Goal: Navigation & Orientation: Find specific page/section

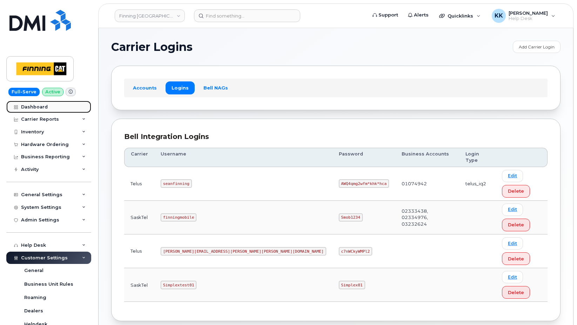
click at [35, 104] on div "Dashboard" at bounding box center [34, 107] width 27 height 6
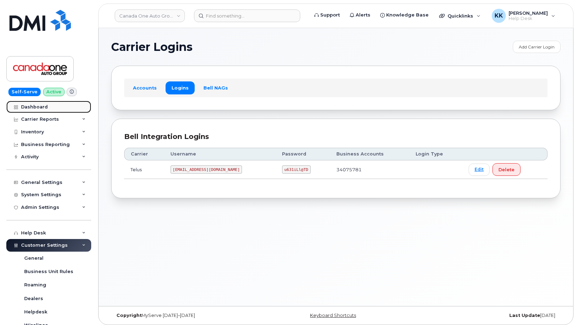
click at [32, 105] on div "Dashboard" at bounding box center [34, 107] width 27 height 6
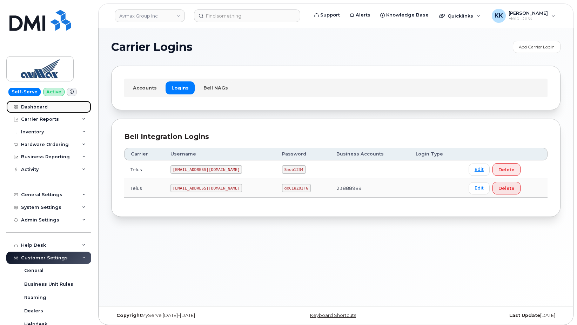
click at [38, 105] on div "Dashboard" at bounding box center [34, 107] width 27 height 6
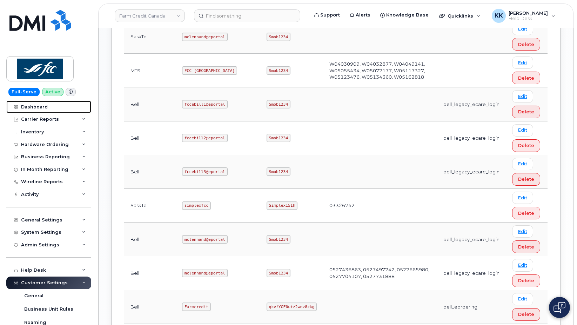
click at [41, 105] on div "Dashboard" at bounding box center [34, 107] width 27 height 6
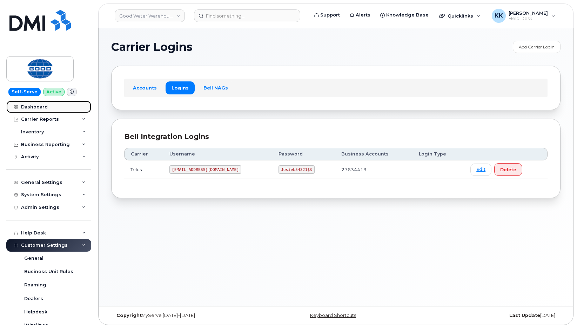
click at [38, 107] on div "Dashboard" at bounding box center [34, 107] width 27 height 6
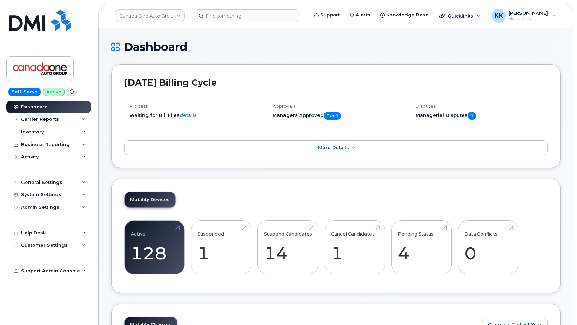
scroll to position [848, 0]
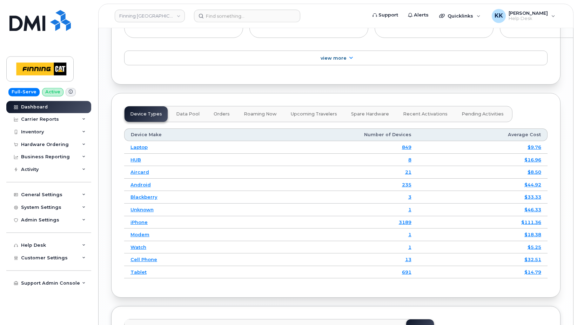
scroll to position [943, 0]
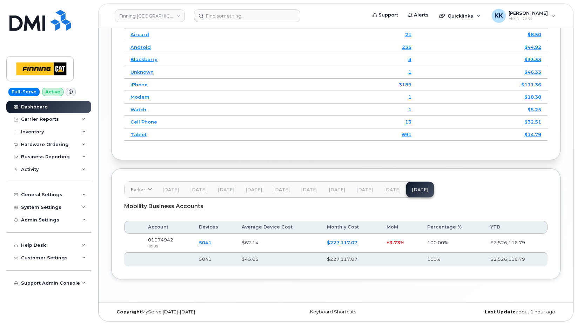
click at [343, 245] on link "$227,117.07" at bounding box center [342, 242] width 30 height 6
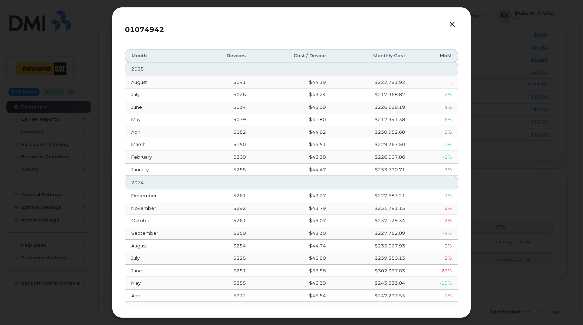
click at [453, 24] on button "button" at bounding box center [452, 25] width 11 height 10
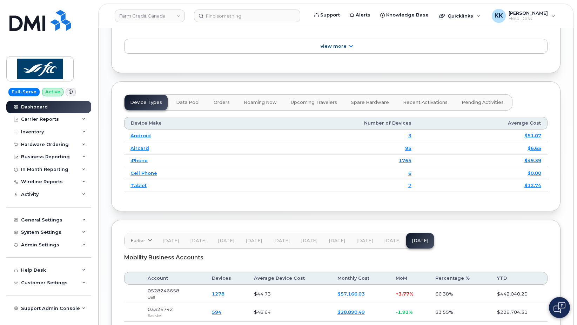
scroll to position [891, 0]
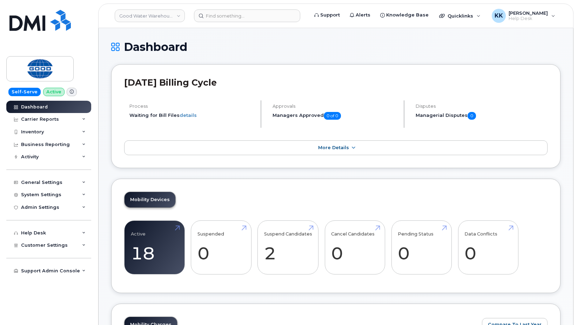
click at [270, 43] on h1 "Dashboard" at bounding box center [335, 47] width 449 height 12
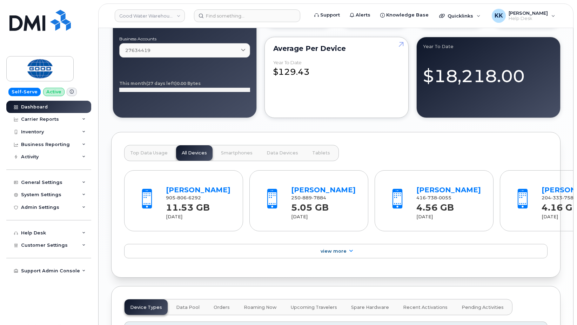
scroll to position [811, 0]
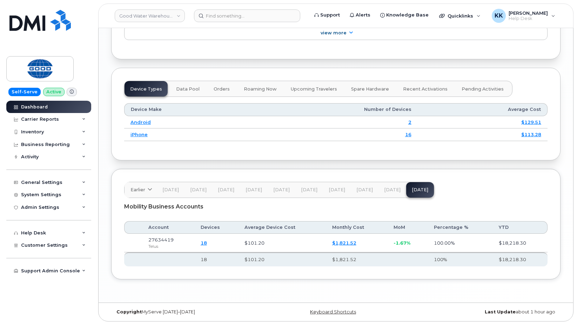
click at [341, 243] on link "$1,821.52" at bounding box center [344, 243] width 24 height 6
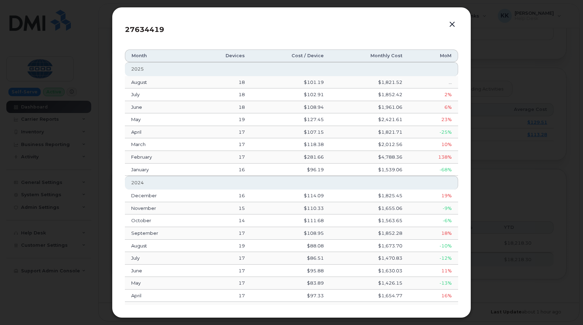
click at [454, 26] on button "button" at bounding box center [452, 25] width 11 height 10
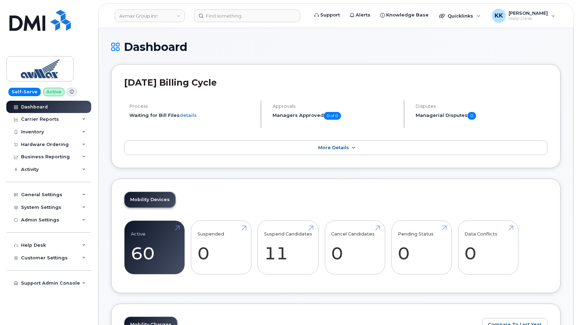
scroll to position [848, 0]
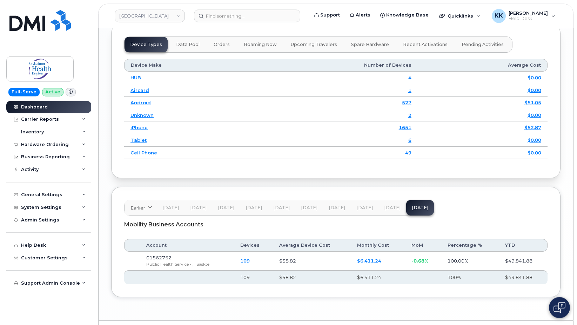
scroll to position [837, 0]
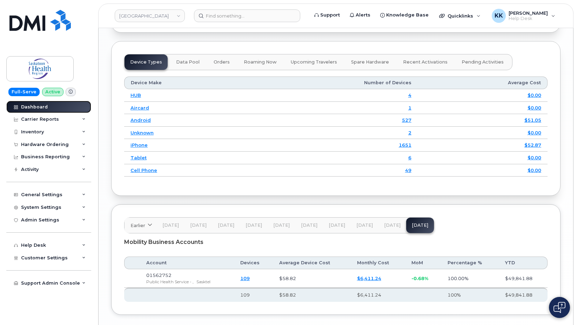
click at [48, 109] on link "Dashboard" at bounding box center [48, 107] width 85 height 13
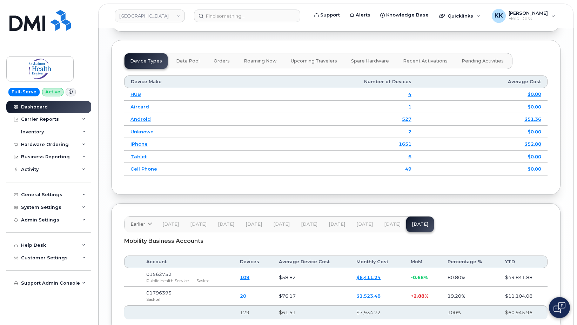
scroll to position [891, 0]
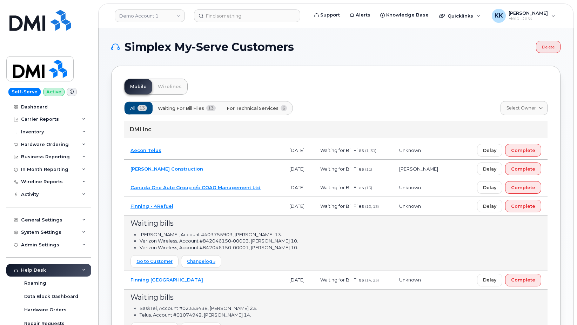
scroll to position [40, 0]
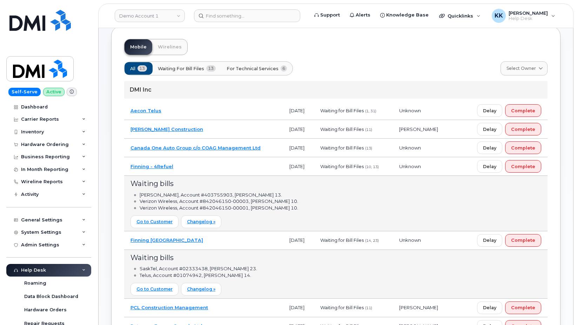
click at [247, 236] on td "Finning Canada" at bounding box center [203, 240] width 159 height 19
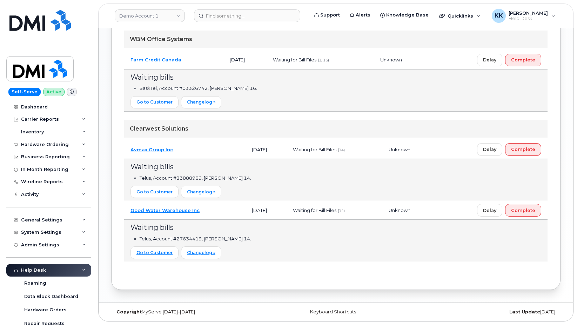
click at [230, 210] on td "Good Water Warehouse Inc" at bounding box center [184, 210] width 121 height 19
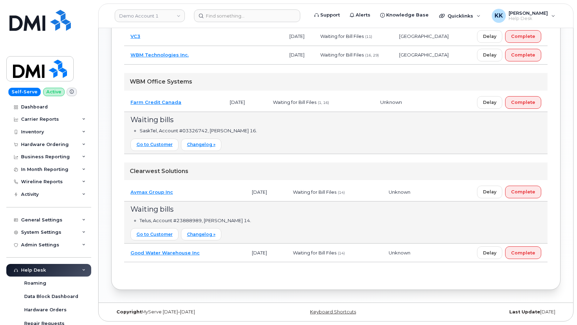
click at [201, 192] on td "Avmax Group Inc" at bounding box center [184, 192] width 121 height 19
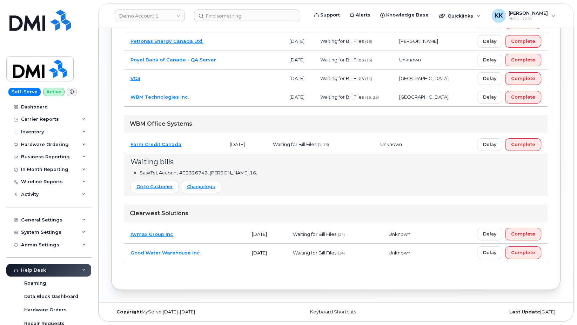
click at [203, 149] on td "Farm Credit Canada" at bounding box center [173, 144] width 99 height 19
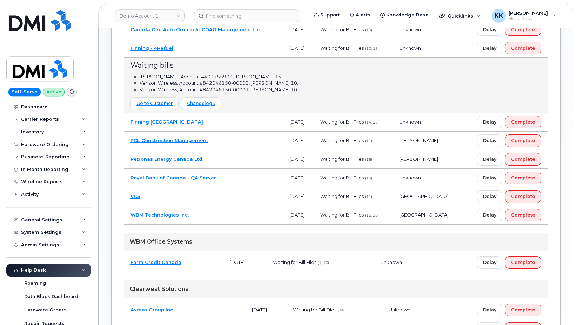
scroll to position [0, 0]
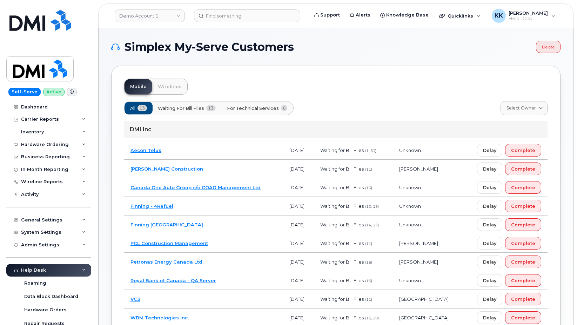
click at [249, 106] on span "For Technical Services" at bounding box center [253, 108] width 52 height 7
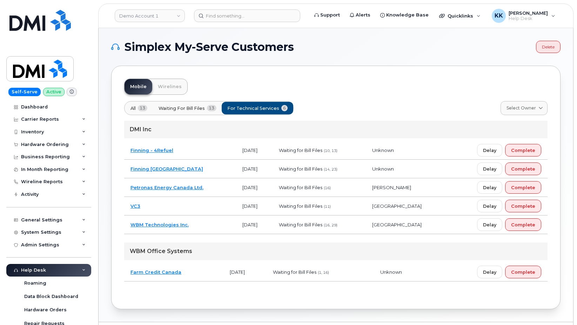
click at [141, 110] on span "13" at bounding box center [142, 108] width 9 height 6
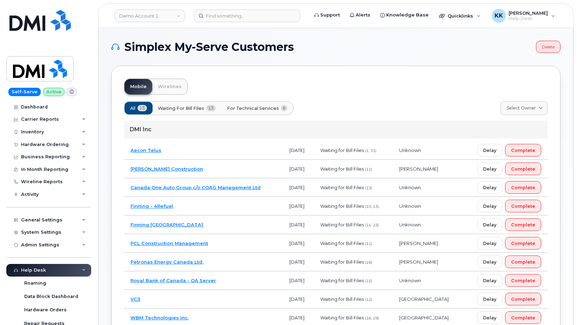
click at [246, 108] on span "For Technical Services" at bounding box center [253, 108] width 52 height 7
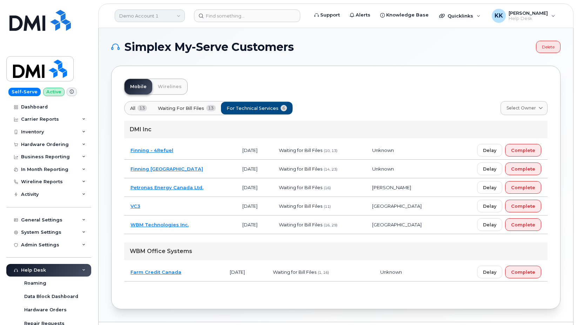
click at [158, 19] on link "Demo Account 1" at bounding box center [150, 15] width 70 height 13
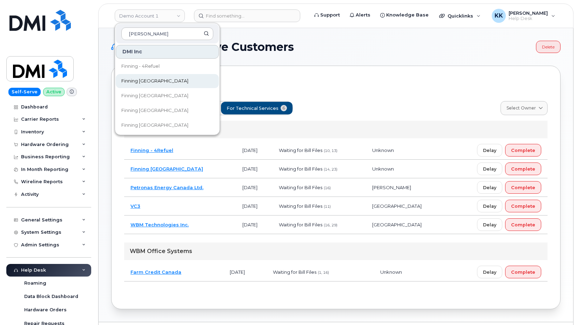
type input "finn"
click at [166, 79] on link "Finning [GEOGRAPHIC_DATA]" at bounding box center [167, 81] width 103 height 14
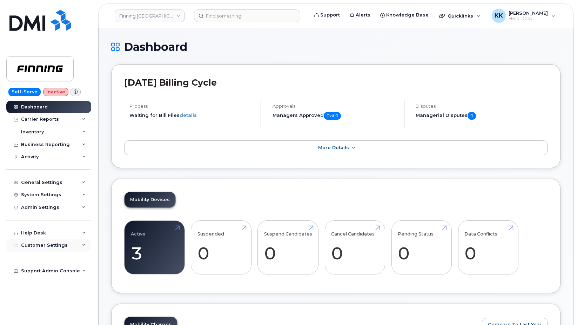
click at [56, 246] on span "Customer Settings" at bounding box center [44, 244] width 47 height 5
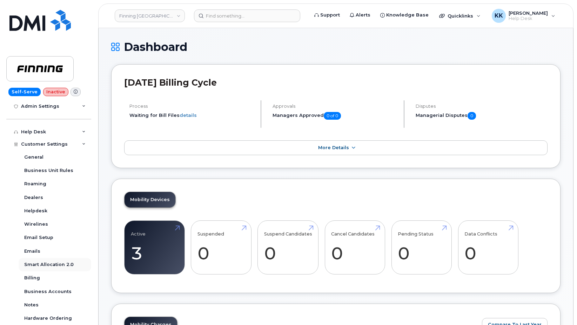
scroll to position [126, 0]
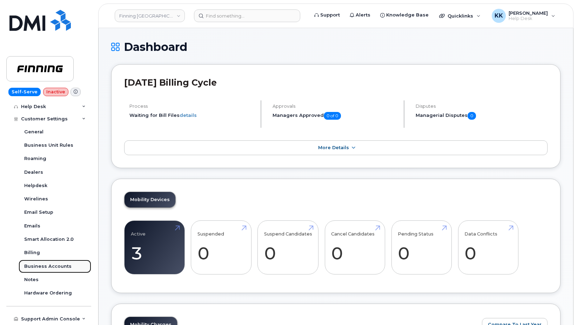
click at [51, 267] on div "Business Accounts" at bounding box center [47, 266] width 47 height 6
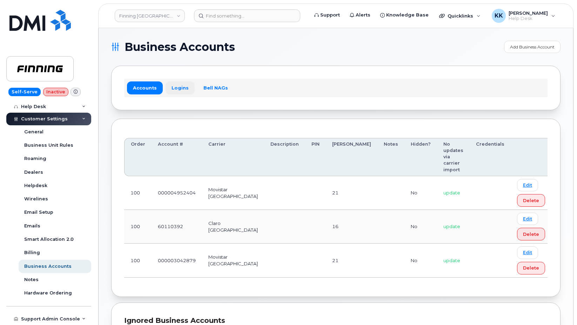
click at [179, 87] on link "Logins" at bounding box center [179, 87] width 29 height 13
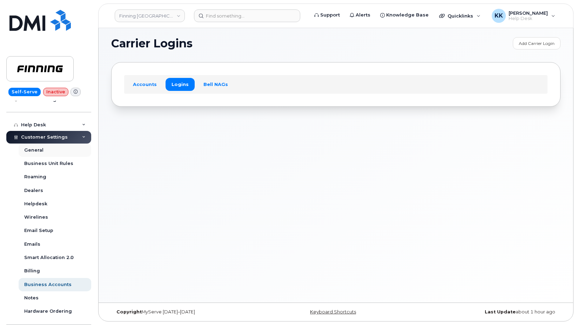
scroll to position [93, 0]
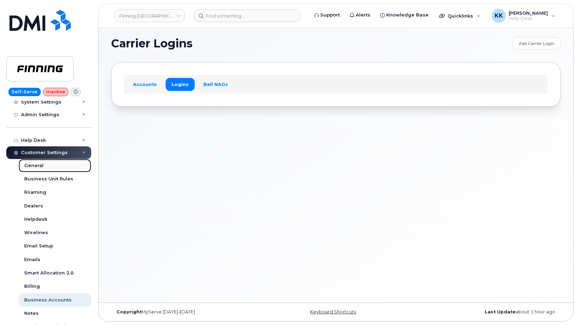
click at [39, 167] on div "General" at bounding box center [33, 165] width 19 height 6
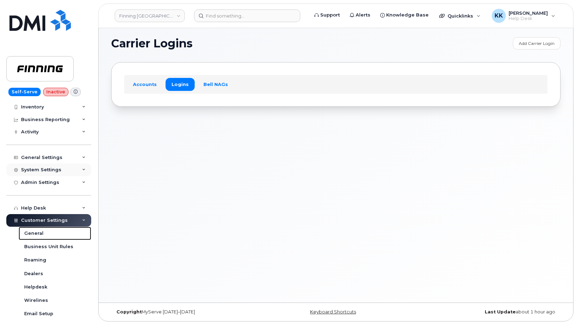
scroll to position [0, 0]
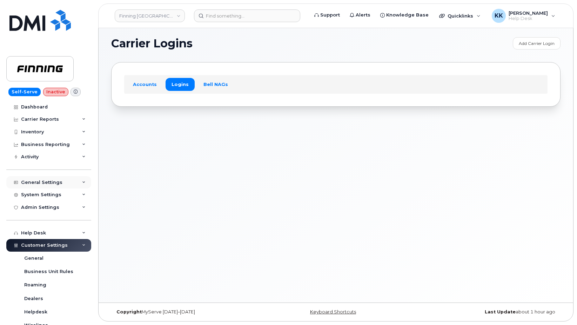
click at [45, 183] on div "General Settings" at bounding box center [41, 182] width 41 height 6
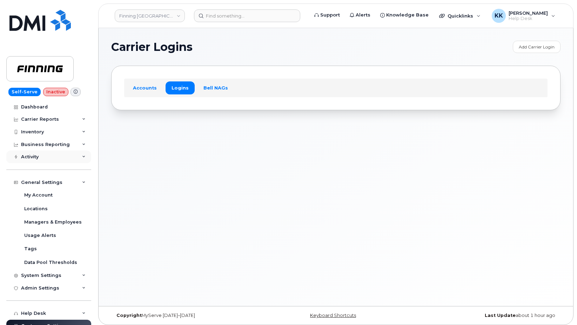
click at [35, 159] on div "Activity" at bounding box center [48, 156] width 85 height 13
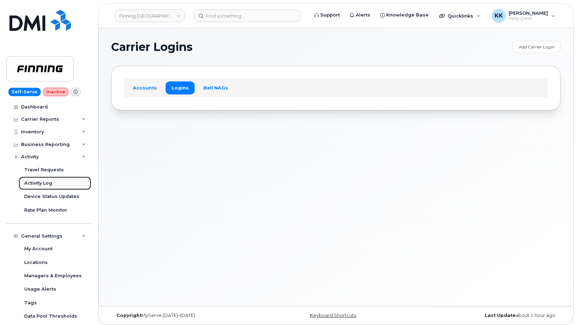
click at [40, 184] on div "Activity Log" at bounding box center [38, 183] width 28 height 6
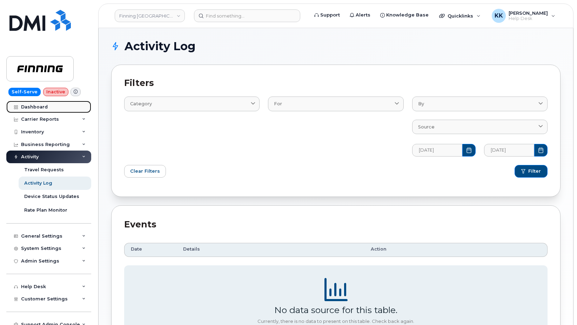
click at [40, 108] on div "Dashboard" at bounding box center [34, 107] width 27 height 6
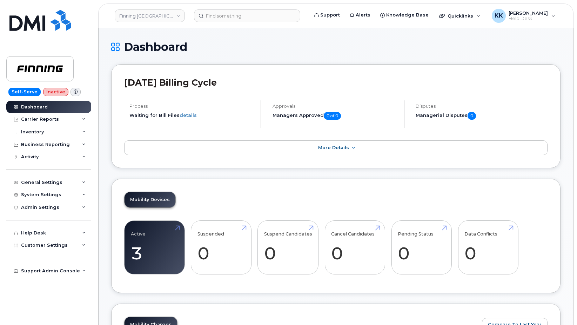
click at [74, 91] on icon at bounding box center [76, 92] width 4 height 4
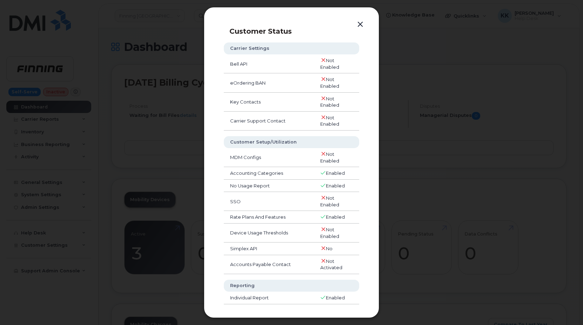
click at [360, 24] on button "button" at bounding box center [360, 25] width 11 height 10
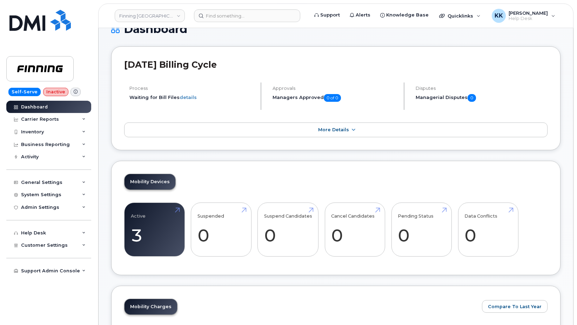
scroll to position [36, 0]
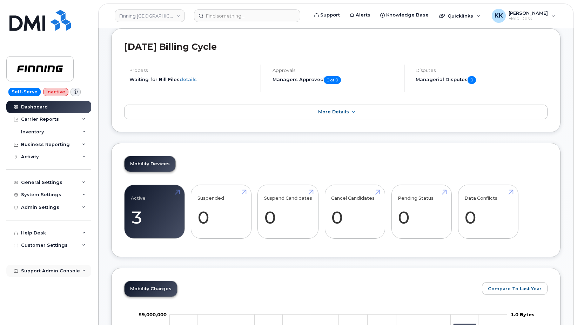
click at [50, 267] on div "Support Admin Console" at bounding box center [48, 270] width 85 height 13
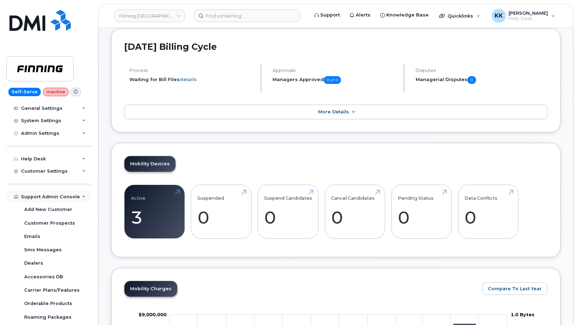
scroll to position [86, 0]
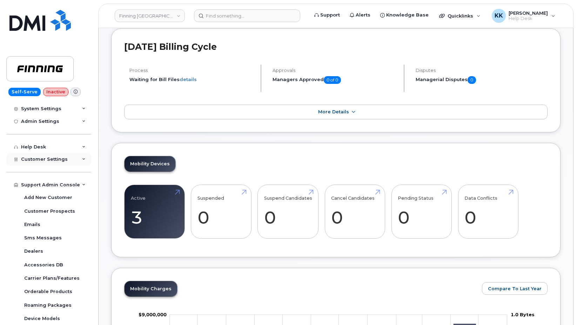
click at [42, 160] on span "Customer Settings" at bounding box center [44, 158] width 47 height 5
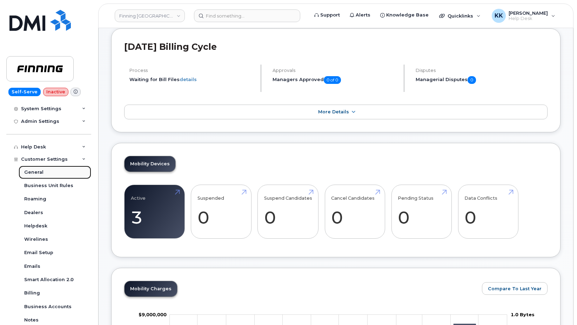
click at [40, 173] on div "General" at bounding box center [33, 172] width 19 height 6
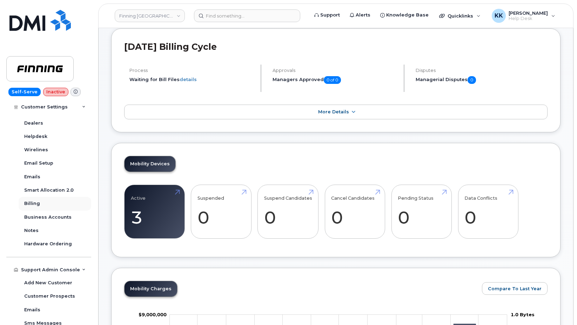
scroll to position [187, 0]
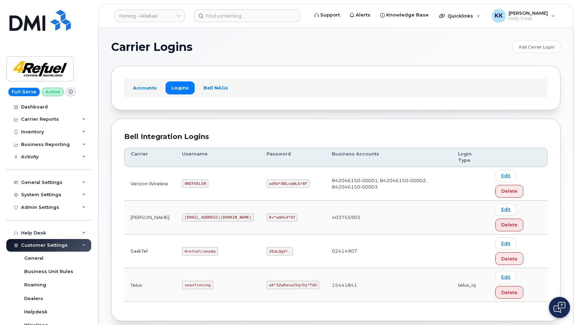
scroll to position [101, 0]
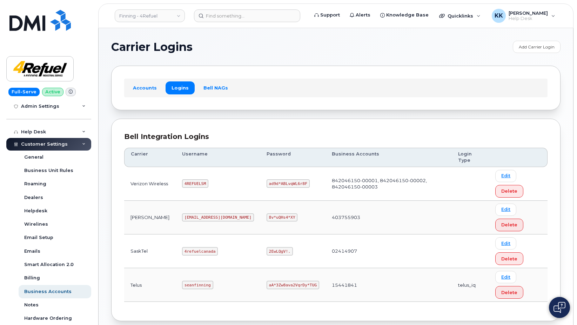
click at [198, 215] on code "4refuel@myserve.ca" at bounding box center [218, 217] width 72 height 8
click at [266, 219] on code "8v*uQHs4*XY" at bounding box center [281, 217] width 31 height 8
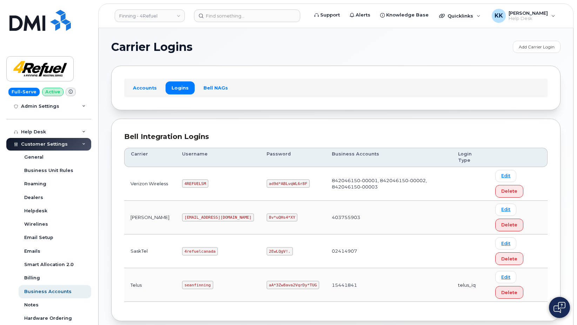
click at [266, 219] on code "8v*uQHs4*XY" at bounding box center [281, 217] width 31 height 8
click at [196, 182] on code "4REFUELSM" at bounding box center [195, 183] width 26 height 8
copy code "4REFUELSM"
click at [266, 184] on code "ad9d*ABLvqWL6r8F" at bounding box center [287, 183] width 43 height 8
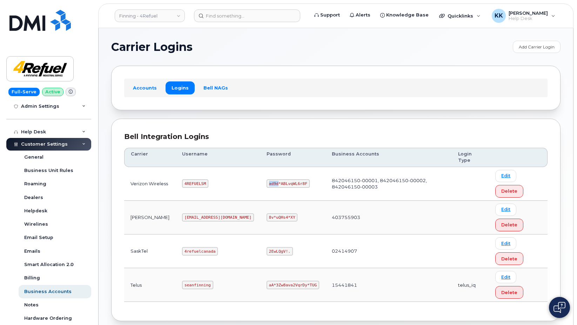
click at [266, 184] on code "ad9d*ABLvqWL6r8F" at bounding box center [287, 183] width 43 height 8
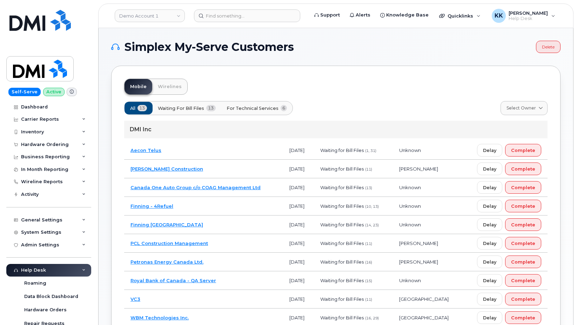
click at [276, 188] on td "Canada One Auto Group c/o COAG Management Ltd" at bounding box center [203, 187] width 159 height 19
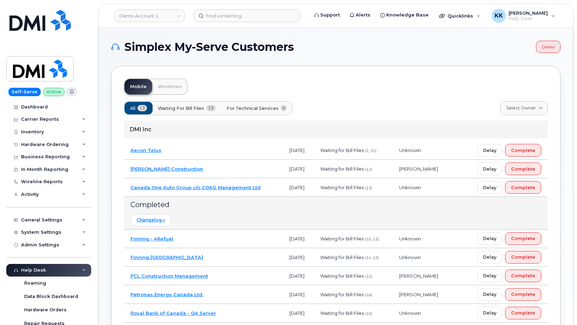
click at [271, 186] on td "Canada One Auto Group c/o COAG Management Ltd" at bounding box center [203, 187] width 159 height 19
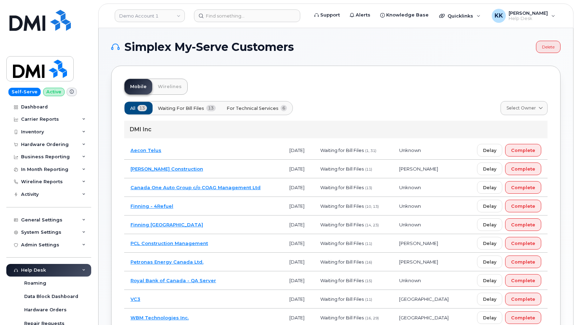
click at [264, 171] on td "Borger Construction" at bounding box center [203, 168] width 159 height 19
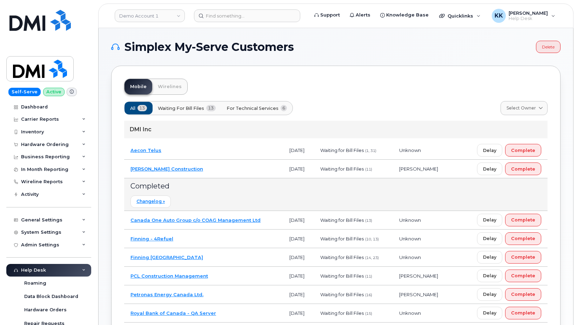
click at [264, 171] on td "Borger Construction" at bounding box center [203, 168] width 159 height 19
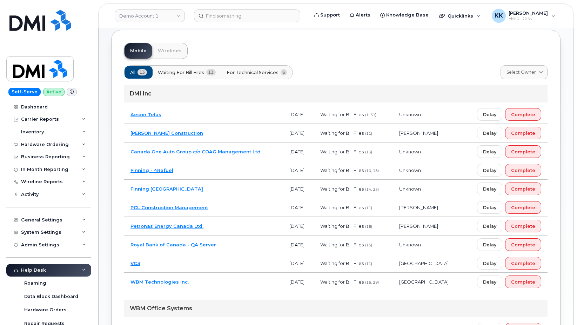
scroll to position [72, 0]
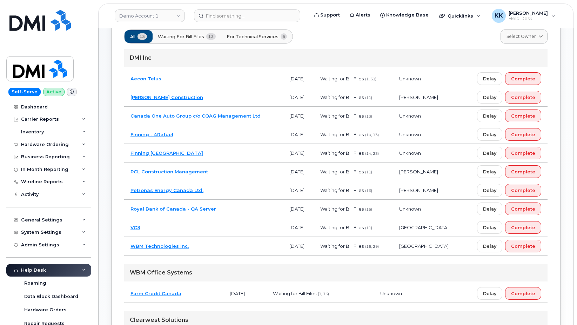
click at [259, 171] on td "PCL Construction Management" at bounding box center [203, 171] width 159 height 19
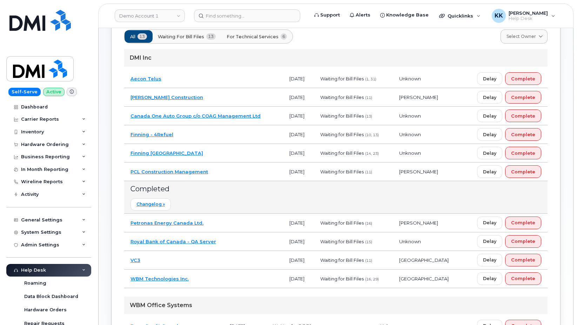
click at [259, 171] on td "PCL Construction Management" at bounding box center [203, 171] width 159 height 19
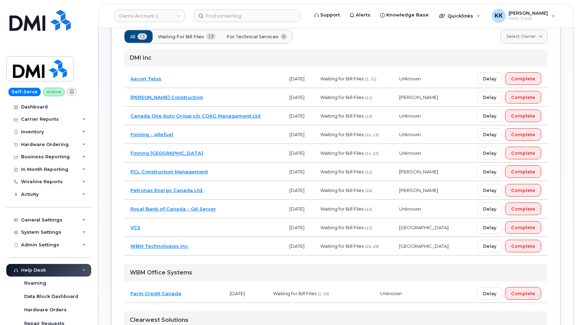
click at [255, 190] on td "Petronas Energy Canada Ltd." at bounding box center [203, 190] width 159 height 19
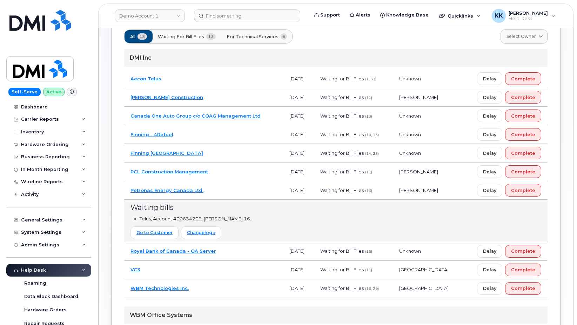
click at [255, 191] on td "Petronas Energy Canada Ltd." at bounding box center [203, 190] width 159 height 19
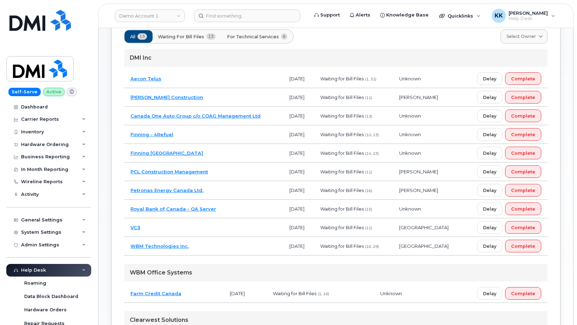
click at [265, 38] on span "For Technical Services" at bounding box center [253, 36] width 52 height 7
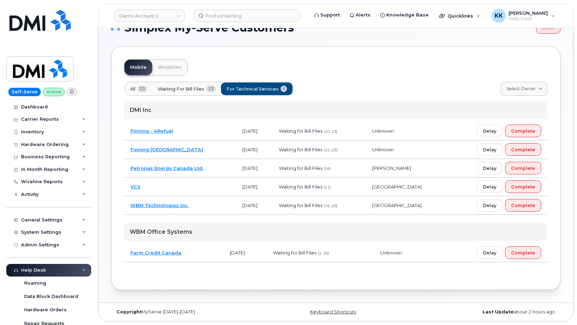
click at [213, 169] on td "Petronas Energy Canada Ltd." at bounding box center [180, 168] width 112 height 19
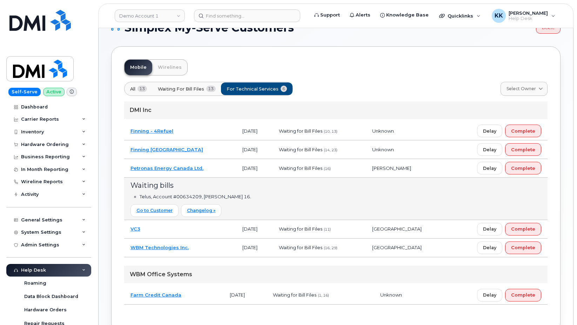
click at [213, 169] on td "Petronas Energy Canada Ltd." at bounding box center [180, 168] width 112 height 19
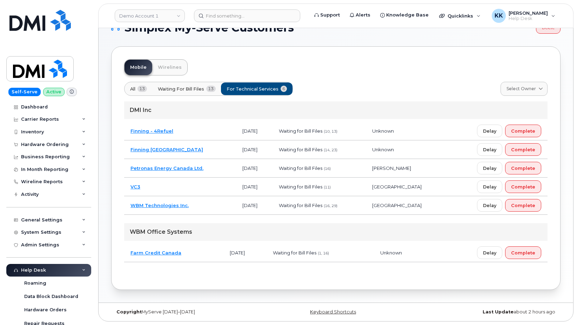
click at [204, 189] on td "VC3" at bounding box center [180, 186] width 112 height 19
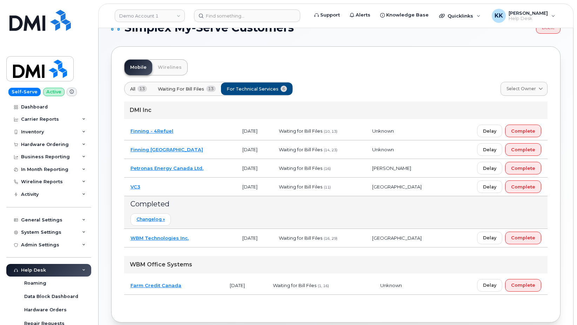
click at [204, 189] on td "VC3" at bounding box center [180, 186] width 112 height 19
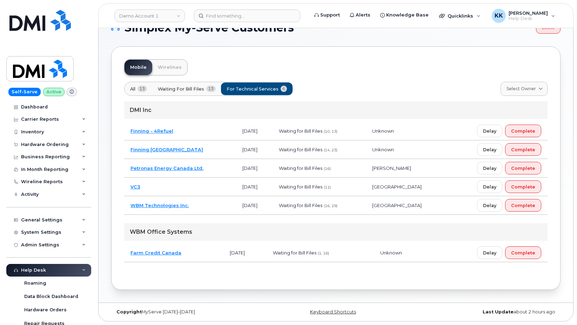
click at [201, 202] on td "WBM Technologies Inc." at bounding box center [180, 205] width 112 height 19
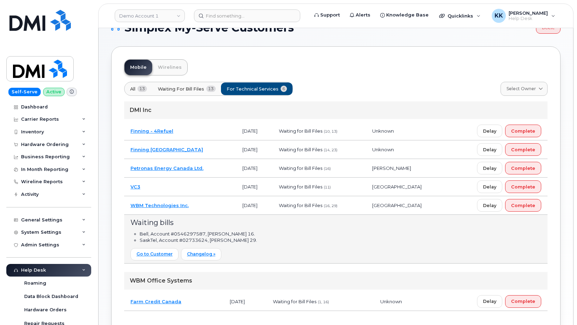
click at [205, 202] on td "WBM Technologies Inc." at bounding box center [180, 205] width 112 height 19
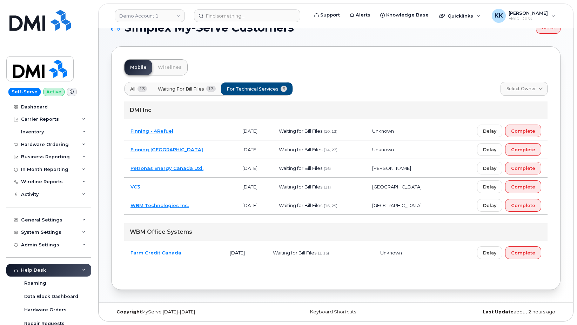
click at [203, 252] on td "Farm Credit Canada" at bounding box center [173, 252] width 99 height 19
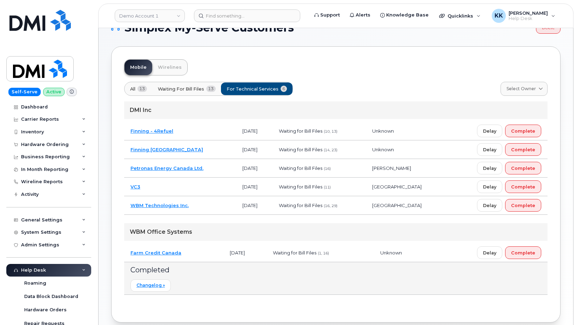
click at [202, 252] on td "Farm Credit Canada" at bounding box center [173, 252] width 99 height 19
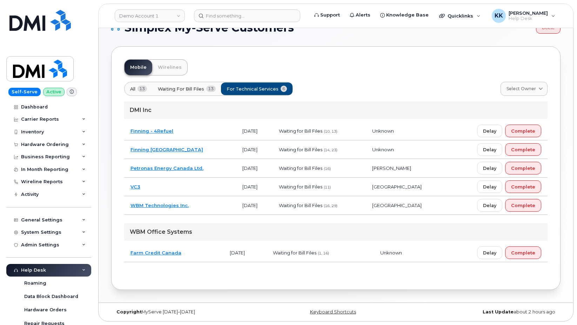
click at [199, 152] on td "Finning Canada" at bounding box center [180, 149] width 112 height 19
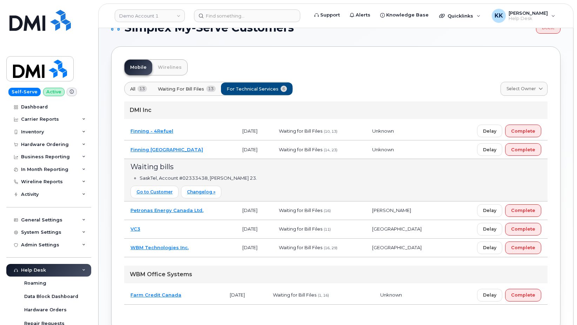
click at [200, 152] on td "Finning Canada" at bounding box center [180, 149] width 112 height 19
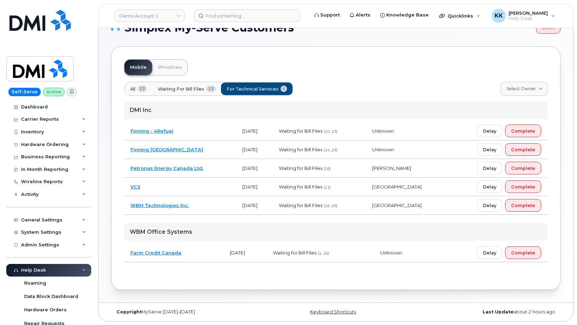
click at [193, 131] on td "Finning - 4Refuel" at bounding box center [180, 131] width 112 height 19
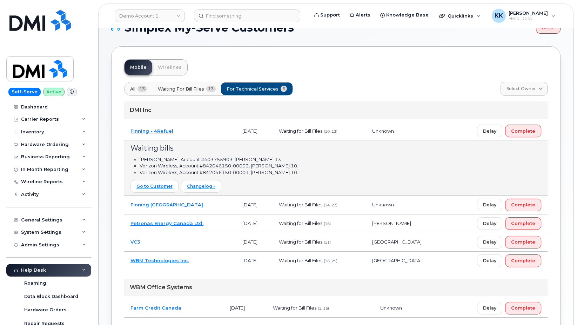
scroll to position [110, 0]
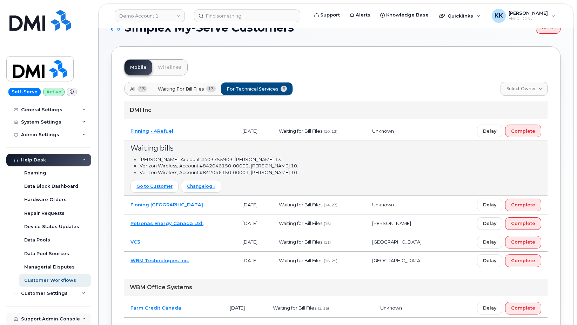
click at [43, 315] on div "Support Admin Console" at bounding box center [48, 318] width 85 height 13
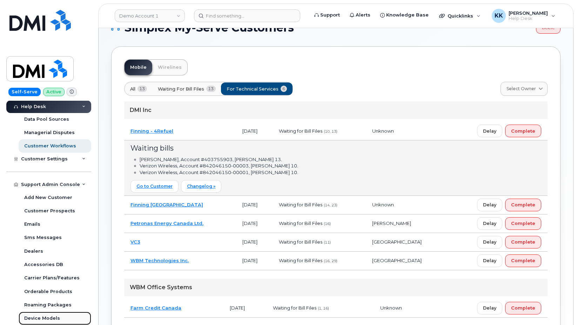
click at [46, 317] on div "Device Models" at bounding box center [42, 318] width 36 height 6
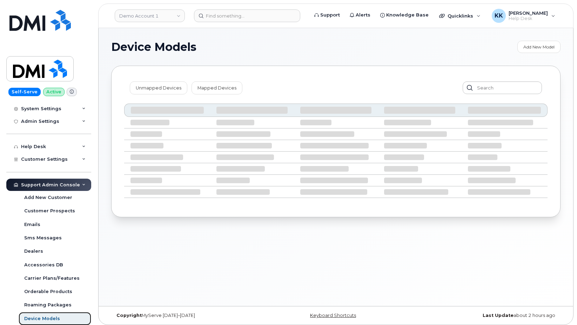
scroll to position [123, 0]
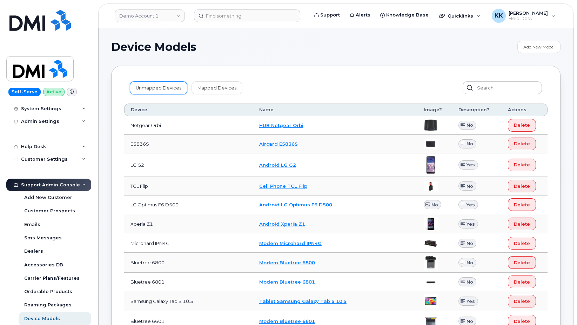
click at [151, 91] on link "Unmapped Devices" at bounding box center [158, 87] width 57 height 13
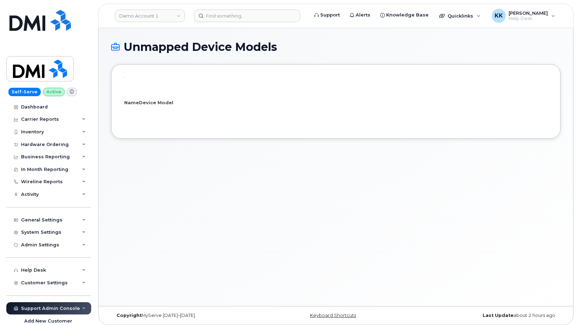
select select "25"
